Goal: Go to known website

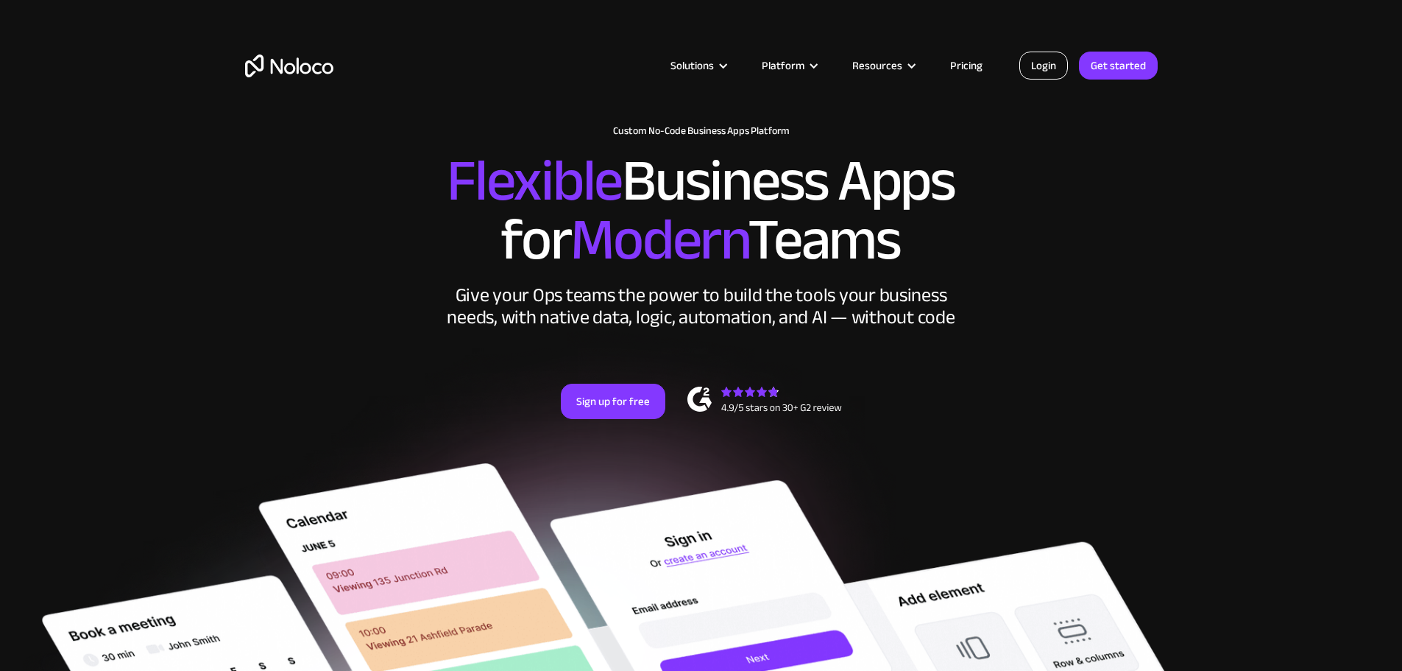
click at [1050, 64] on link "Login" at bounding box center [1043, 66] width 49 height 28
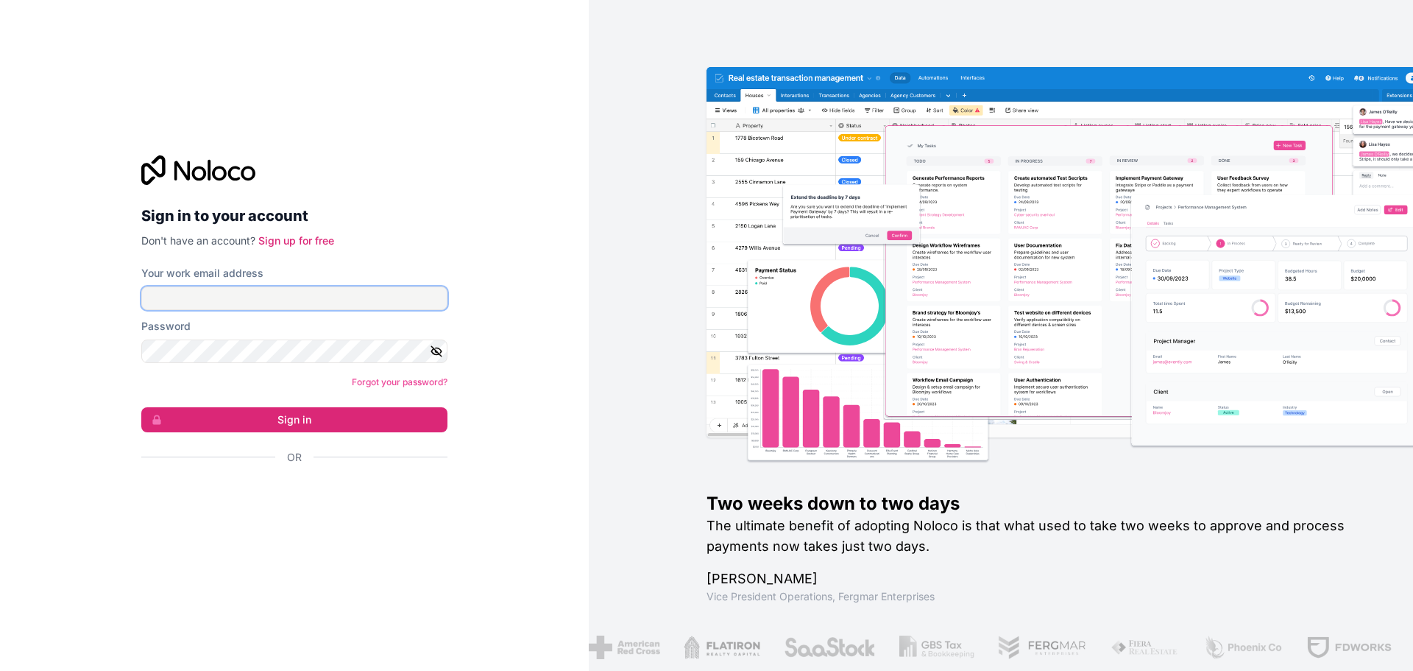
type input "[EMAIL_ADDRESS][DOMAIN_NAME]"
click at [297, 479] on div "Or" at bounding box center [294, 483] width 306 height 66
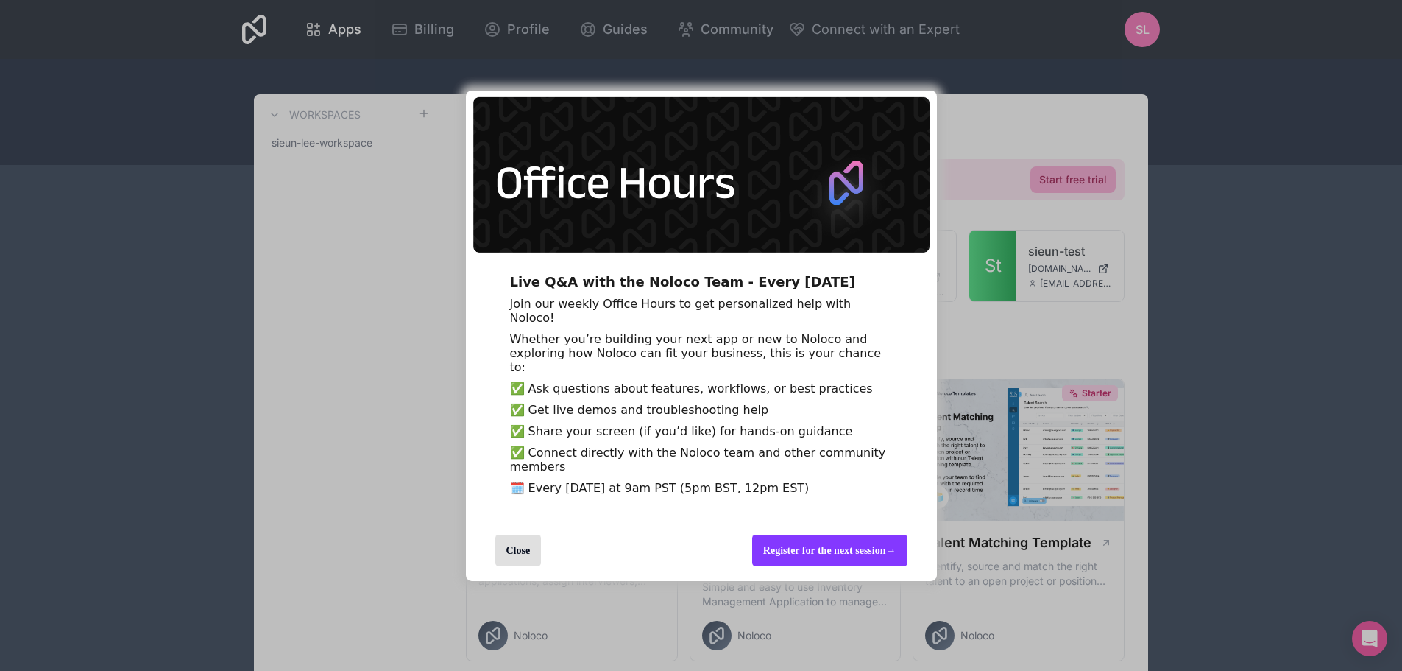
click at [541, 568] on div "Close" at bounding box center [584, 550] width 236 height 61
click at [533, 566] on div "Close" at bounding box center [518, 550] width 46 height 32
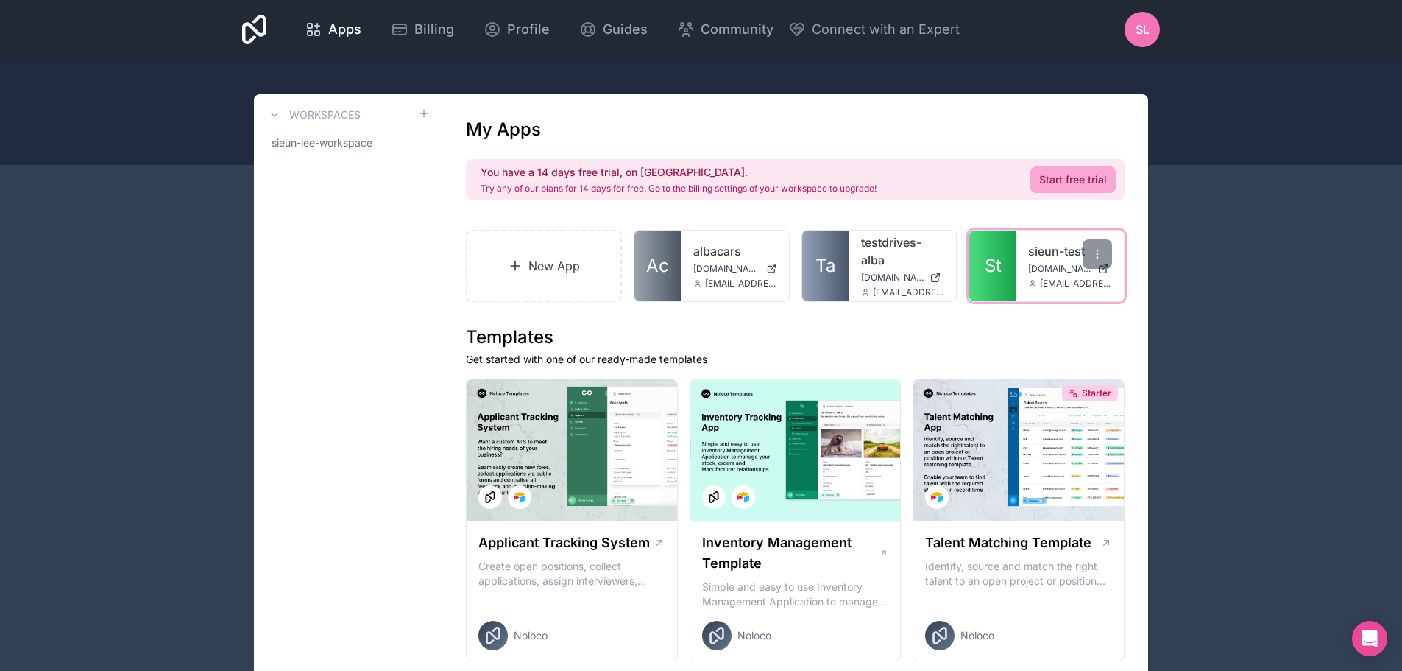
click at [1037, 249] on link "sieun-test" at bounding box center [1070, 251] width 84 height 18
